Goal: Task Accomplishment & Management: Manage account settings

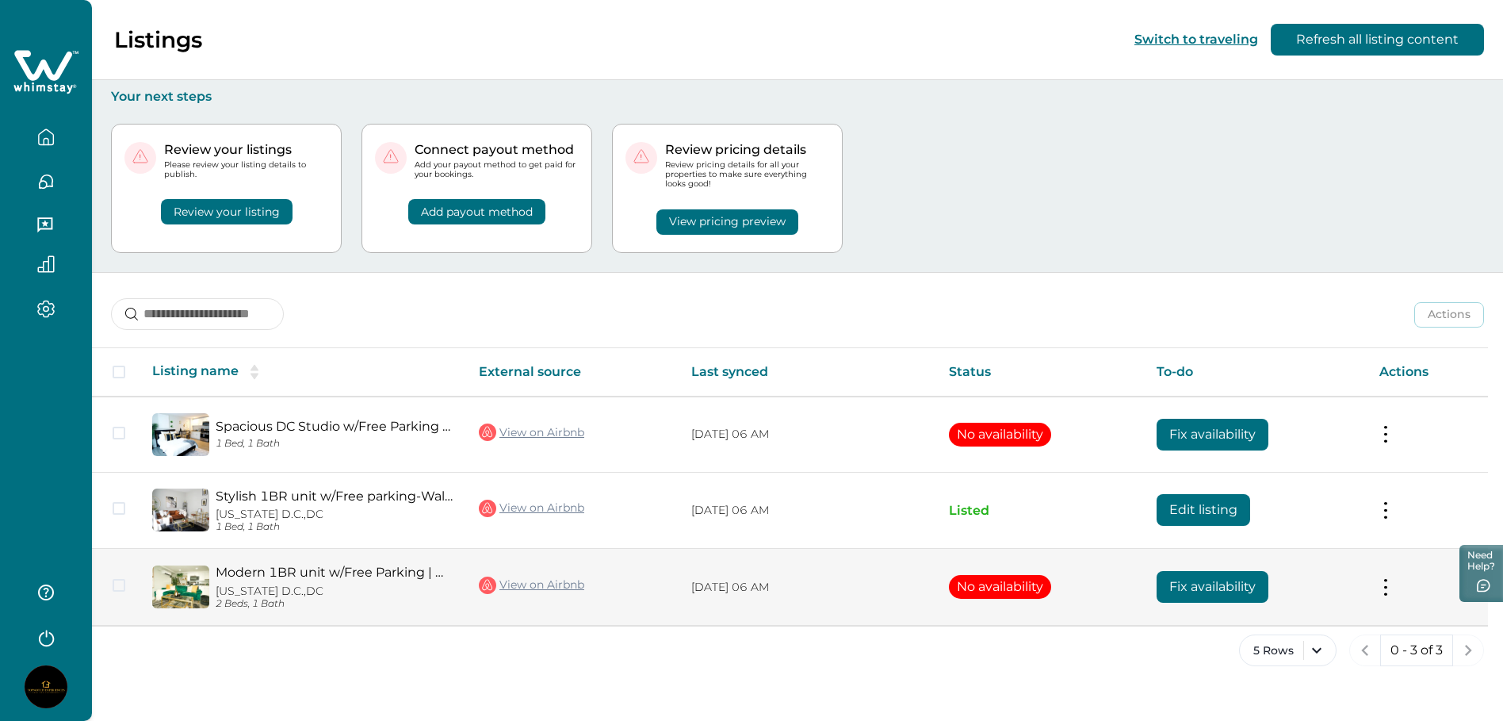
click at [967, 589] on button "No availability" at bounding box center [1000, 587] width 102 height 24
click at [991, 588] on button "No availability" at bounding box center [1000, 587] width 102 height 24
click at [1211, 591] on button "Fix availability" at bounding box center [1213, 587] width 112 height 32
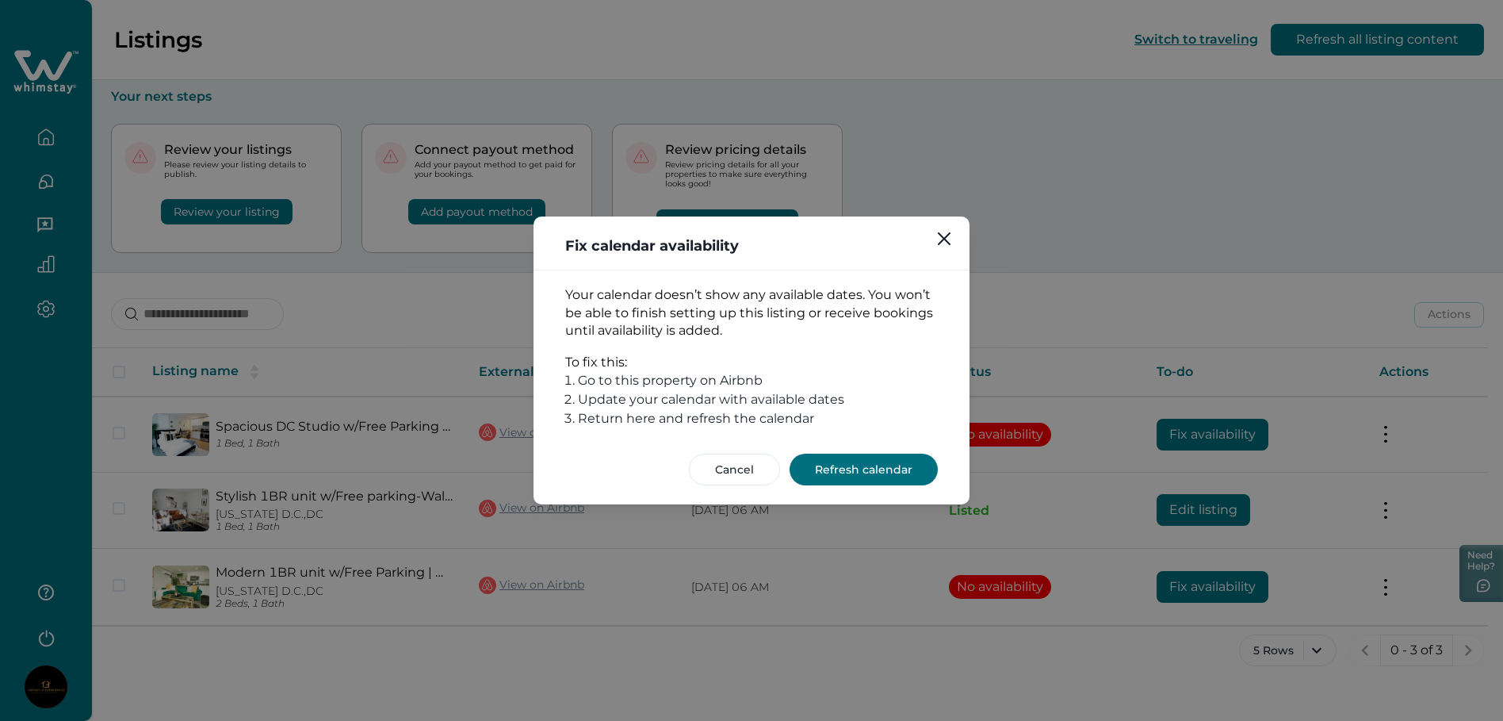
click at [864, 475] on button "Refresh calendar" at bounding box center [864, 469] width 148 height 32
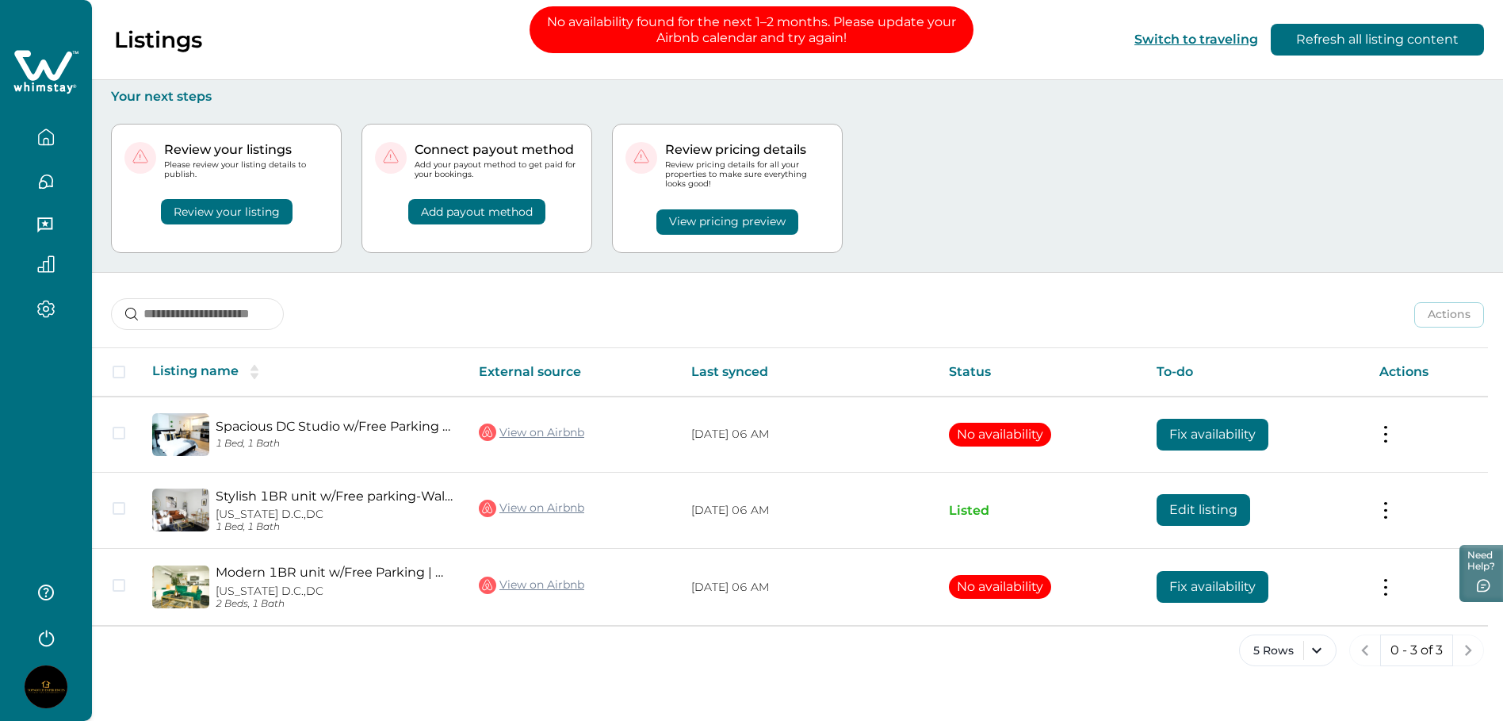
click at [998, 155] on div "Review your listings Please review your listing details to publish. Review your…" at bounding box center [797, 188] width 1373 height 167
click at [1062, 112] on div "Review your listings Please review your listing details to publish. Review your…" at bounding box center [797, 188] width 1373 height 167
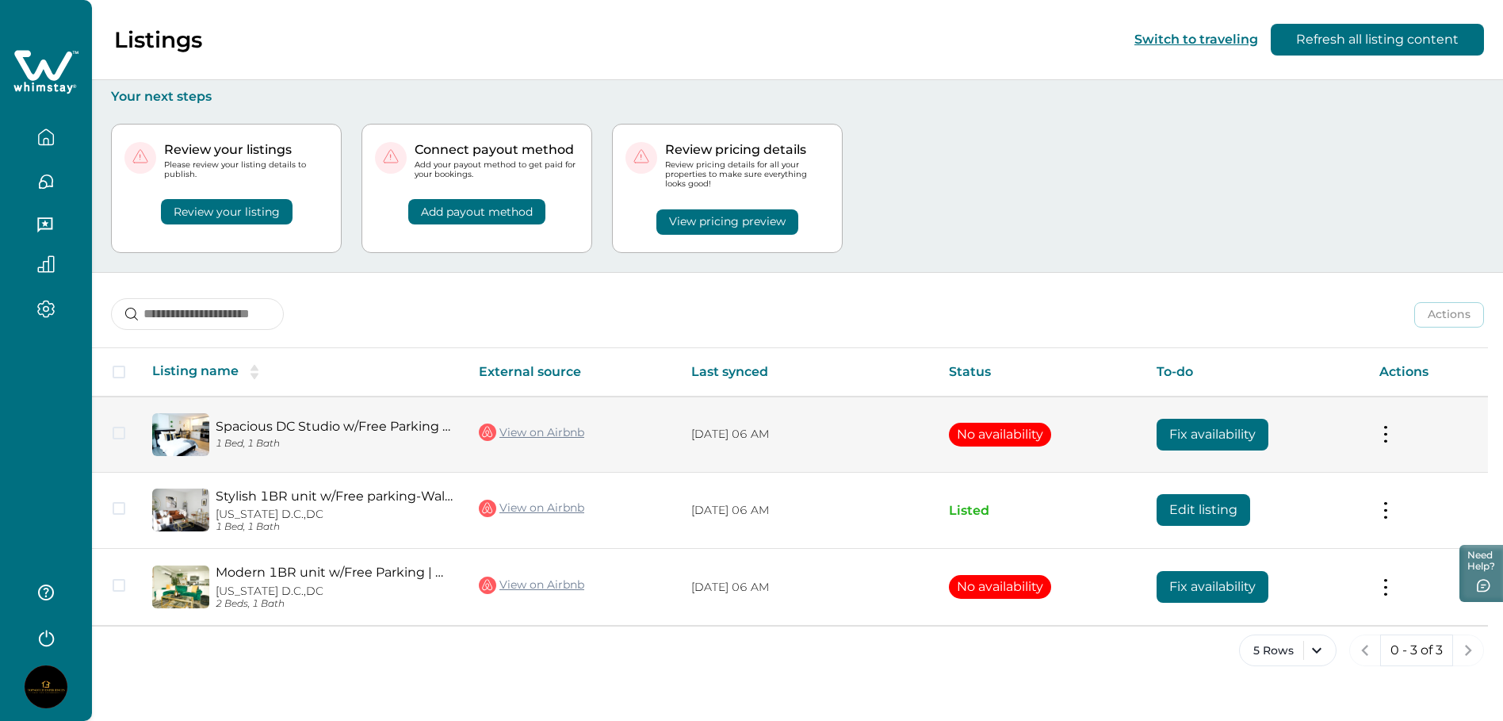
click at [1029, 442] on button "No availability" at bounding box center [1000, 435] width 102 height 24
click at [1035, 435] on button "No availability" at bounding box center [1000, 435] width 102 height 24
click at [1052, 433] on td "No availability" at bounding box center [1040, 434] width 208 height 76
click at [1201, 435] on button "Fix availability" at bounding box center [1213, 435] width 112 height 32
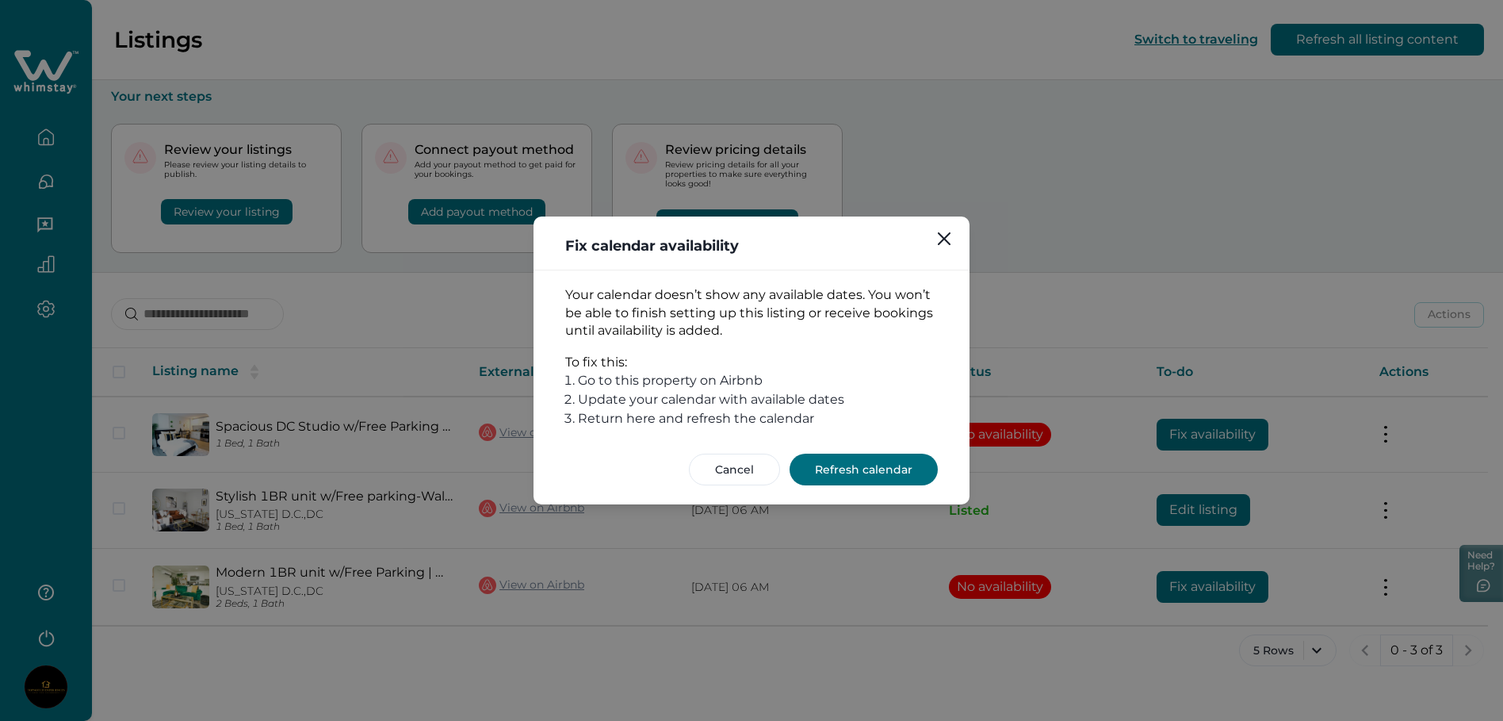
click at [890, 472] on button "Refresh calendar" at bounding box center [864, 469] width 148 height 32
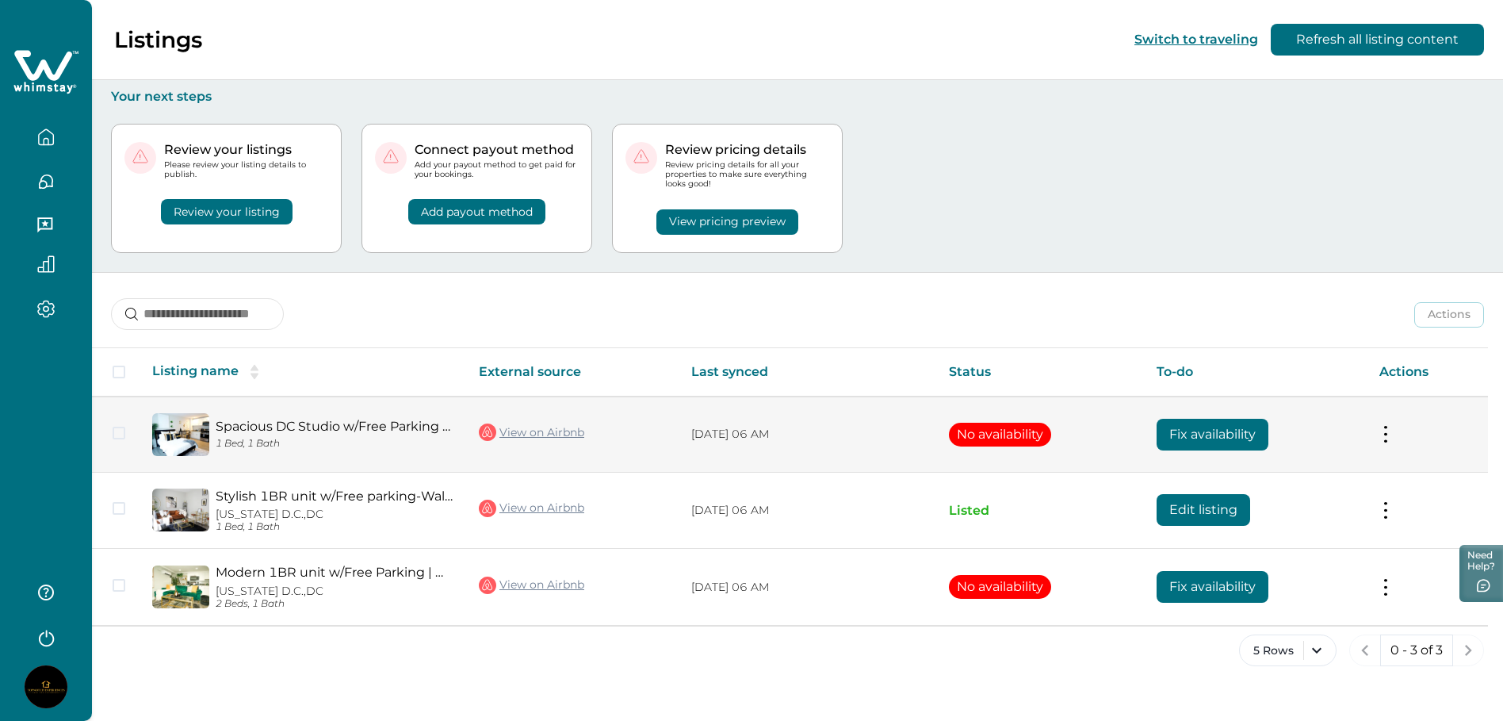
click at [864, 427] on p "[DATE] 06 AM" at bounding box center [807, 435] width 232 height 16
click at [1006, 438] on button "No availability" at bounding box center [1000, 435] width 102 height 24
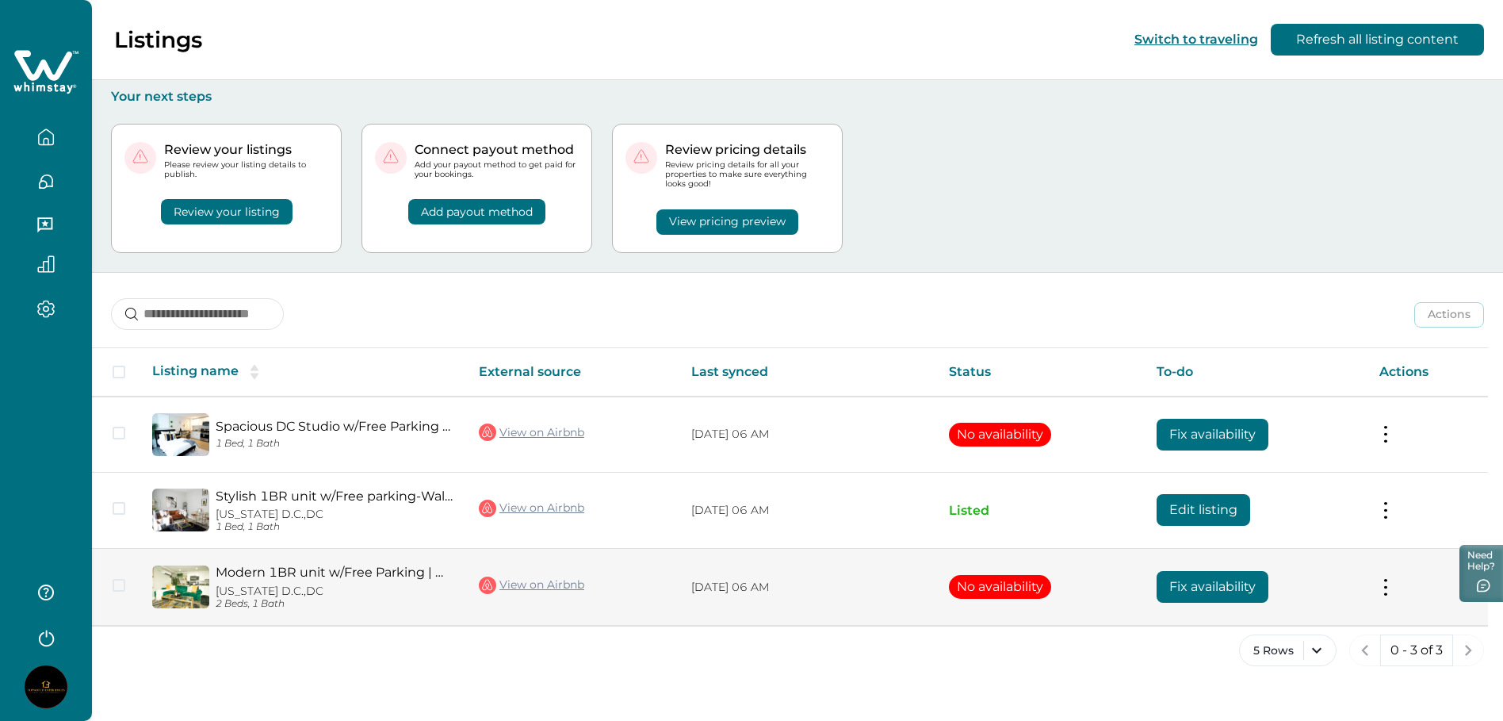
click at [1007, 585] on button "No availability" at bounding box center [1000, 587] width 102 height 24
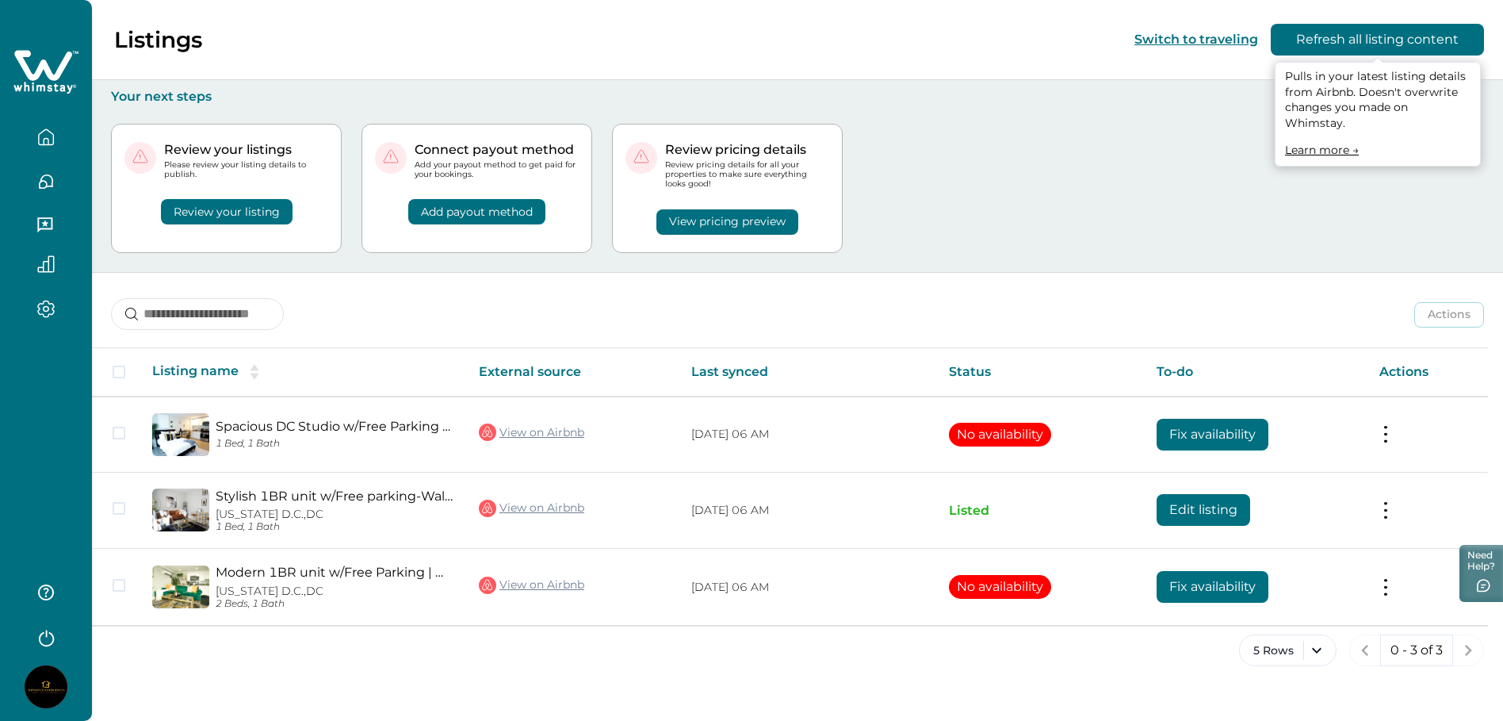
click at [1364, 42] on button "Refresh all listing content" at bounding box center [1377, 40] width 213 height 32
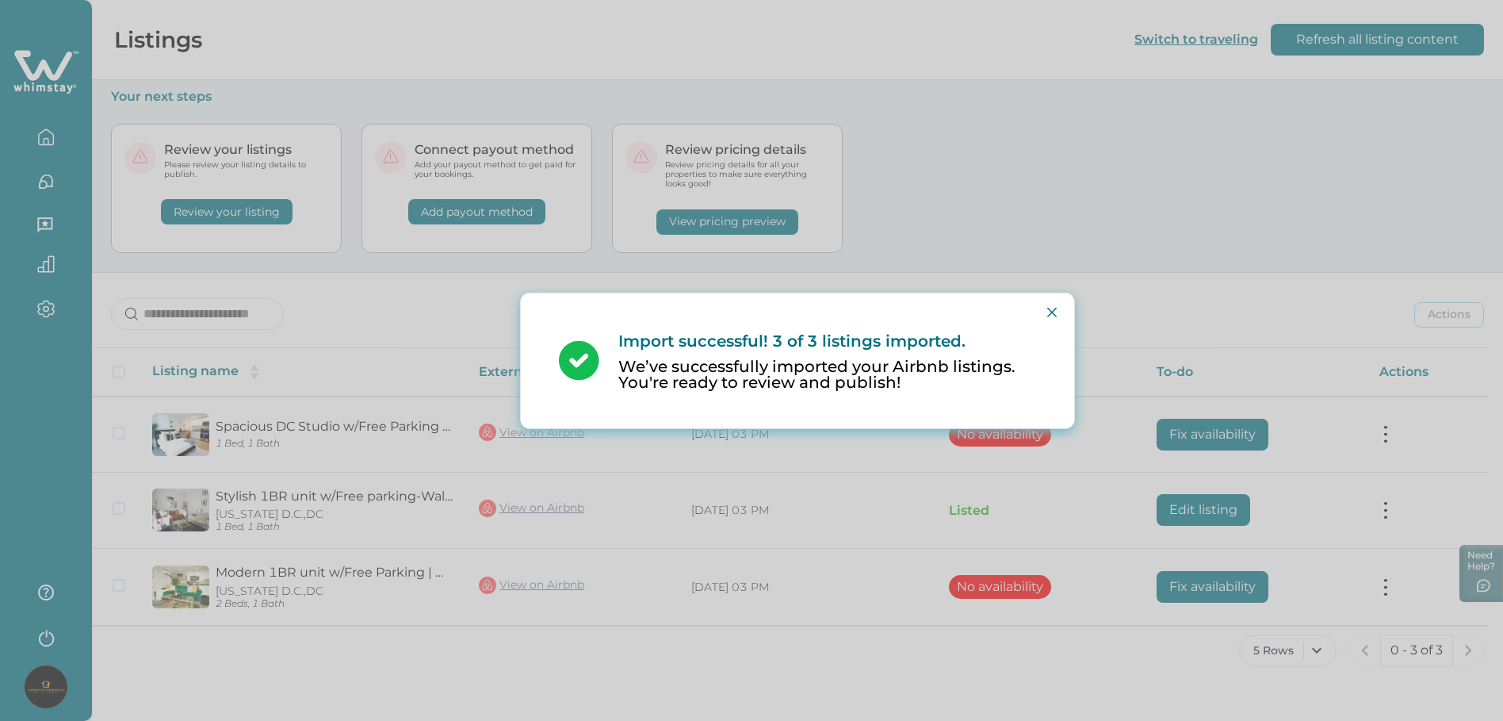
click at [366, 46] on div "Import successful! 3 of 3 listings imported. We’ve successfully imported your A…" at bounding box center [751, 360] width 1503 height 721
